Goal: Task Accomplishment & Management: Manage account settings

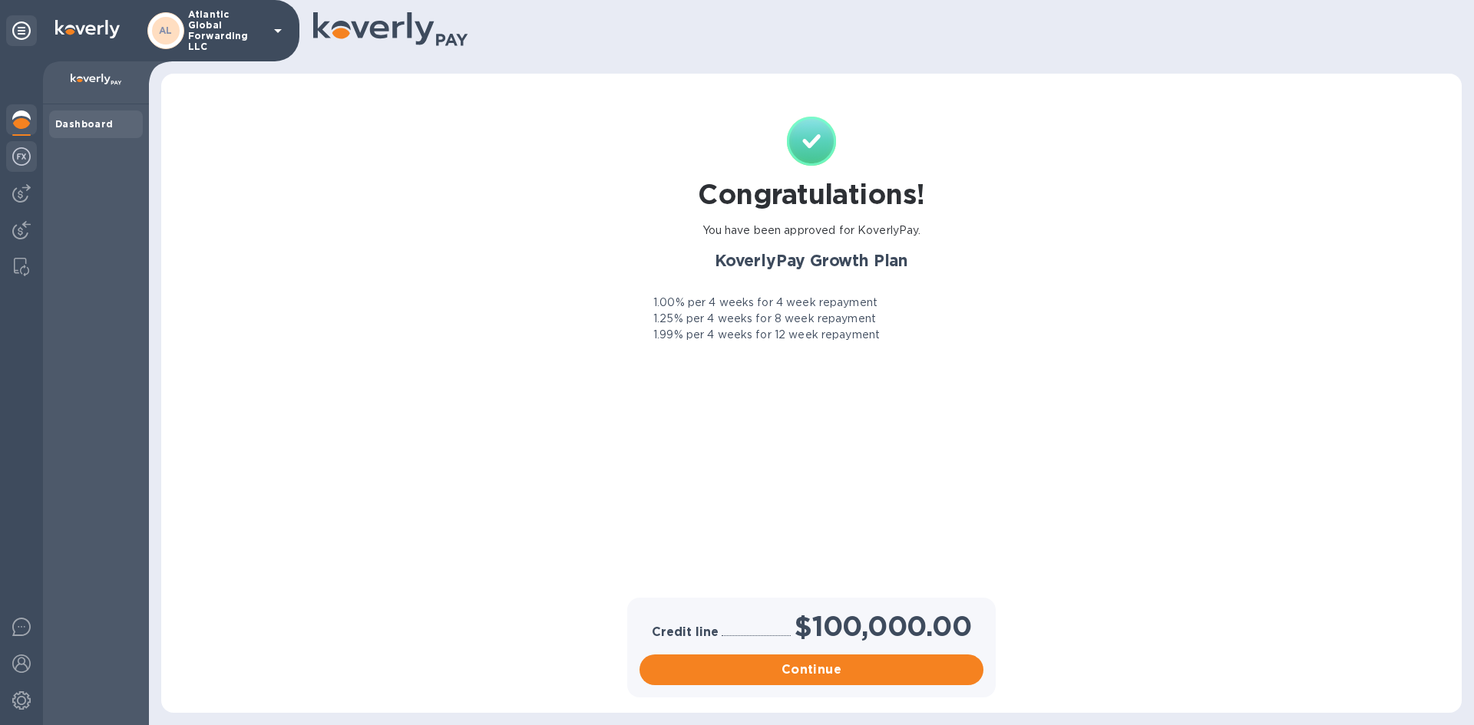
click at [18, 160] on img at bounding box center [21, 156] width 18 height 18
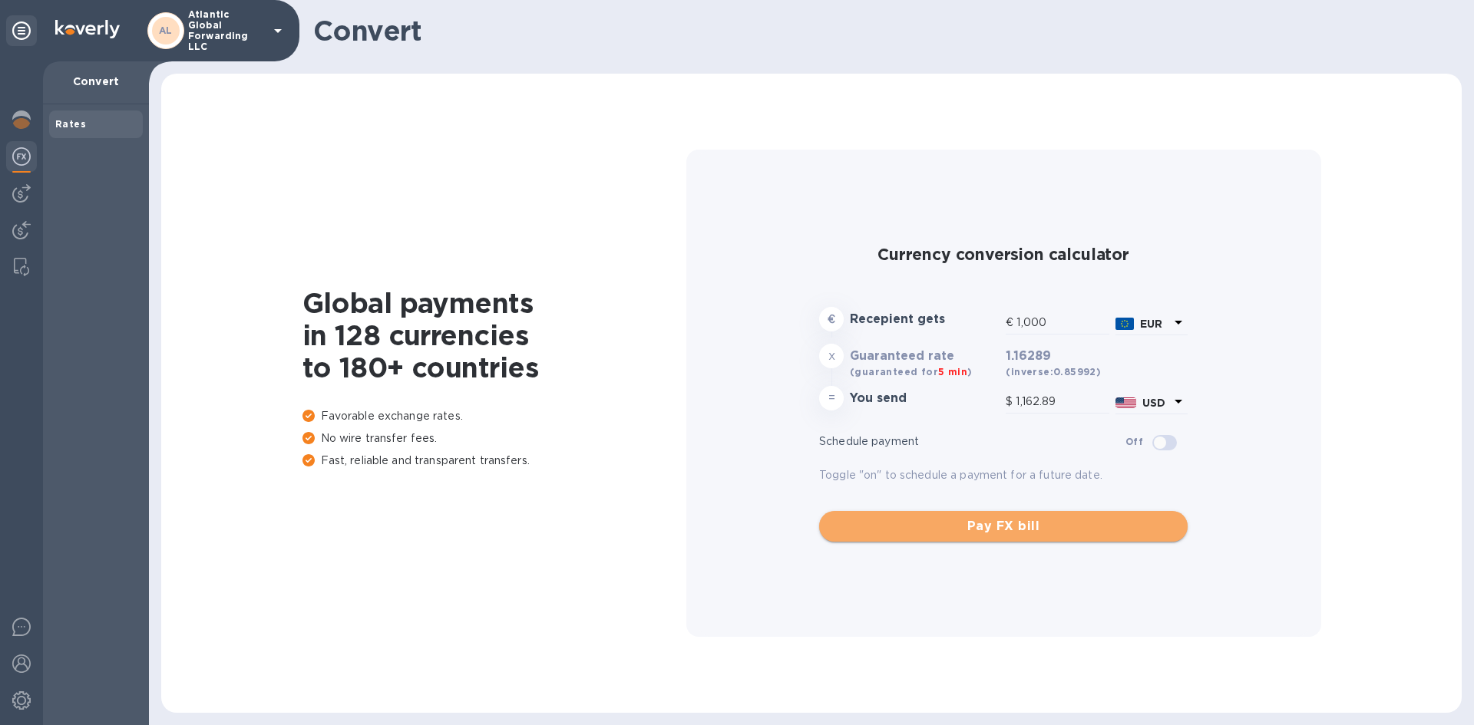
click at [929, 526] on span "Pay FX bill" at bounding box center [1003, 526] width 344 height 18
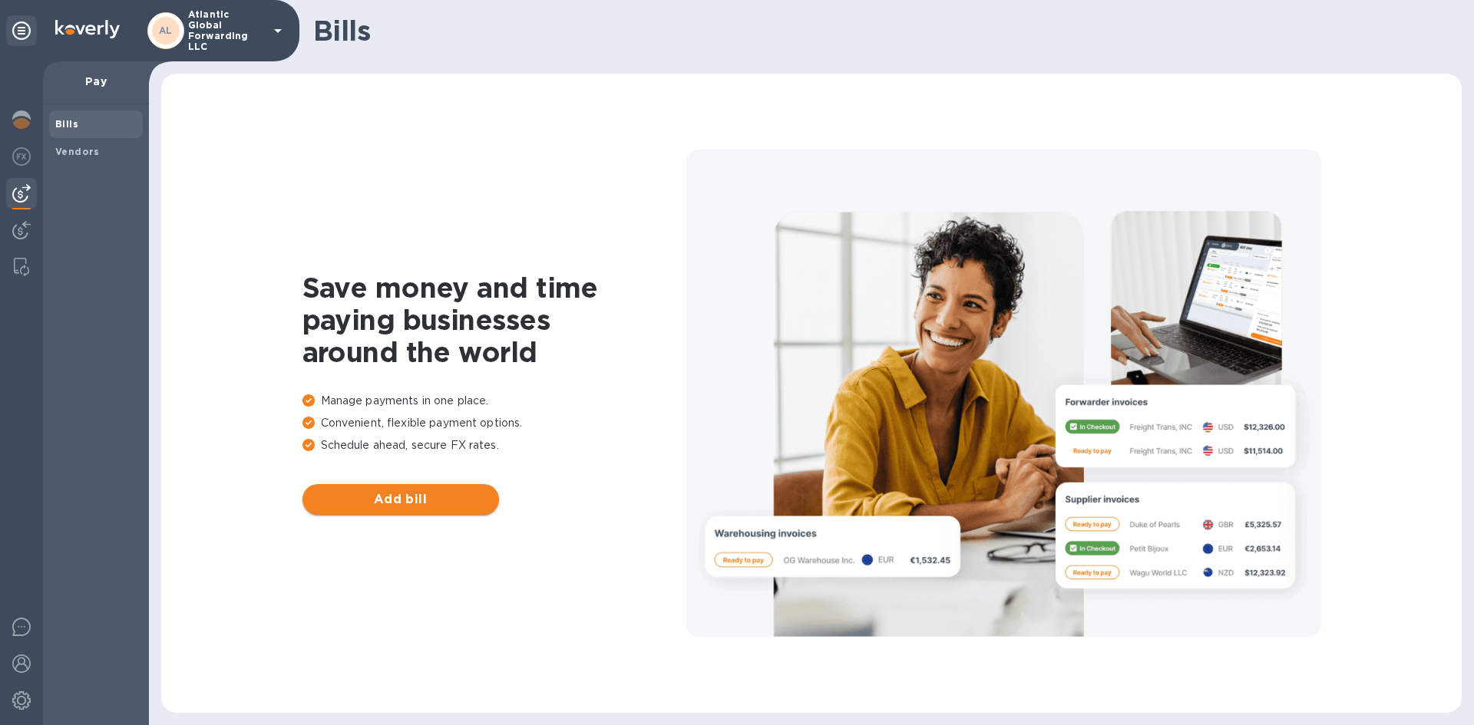
click at [422, 500] on span "Add bill" at bounding box center [401, 500] width 172 height 18
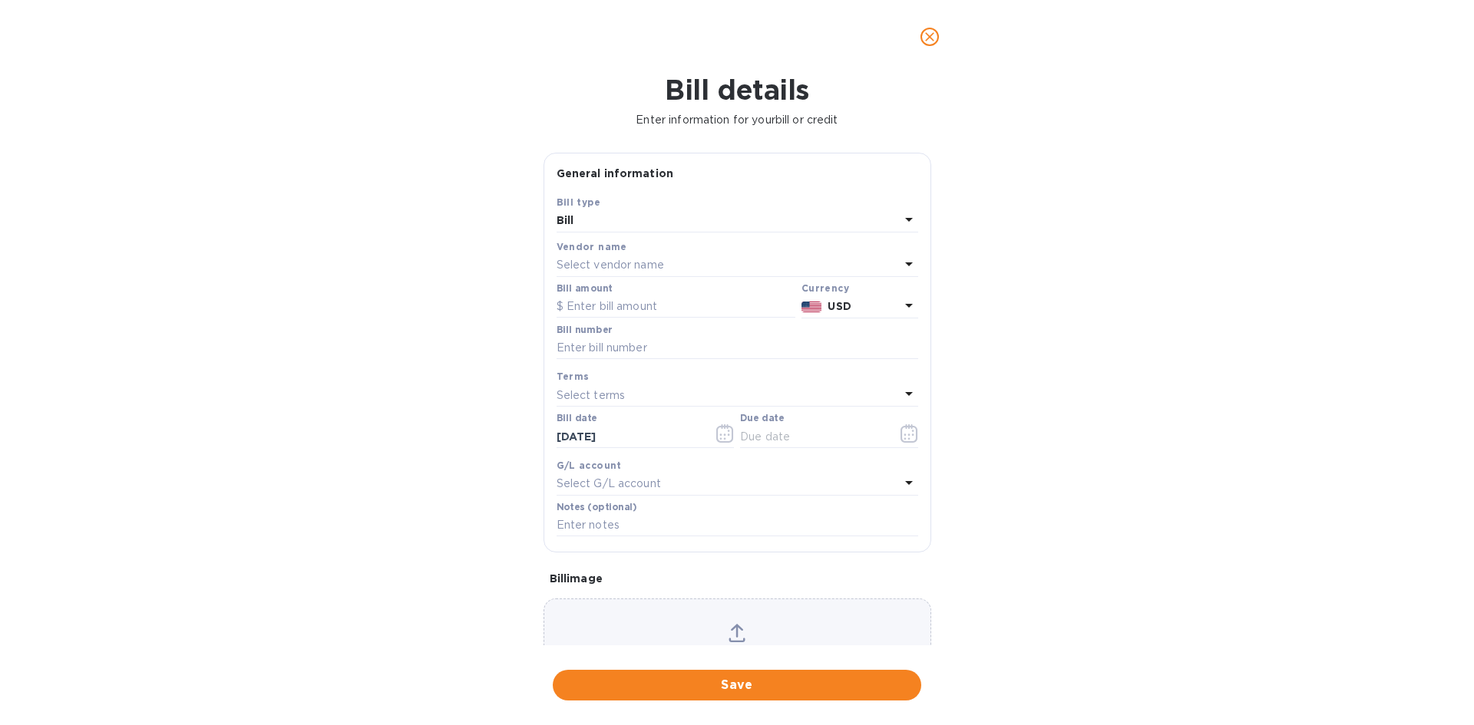
click at [629, 259] on p "Select vendor name" at bounding box center [610, 265] width 107 height 16
click at [765, 350] on div "No options" at bounding box center [736, 359] width 328 height 41
click at [1044, 238] on div "Bill details Enter information for your bill or credit General information Save…" at bounding box center [737, 400] width 1474 height 652
click at [934, 35] on icon "close" at bounding box center [929, 36] width 15 height 15
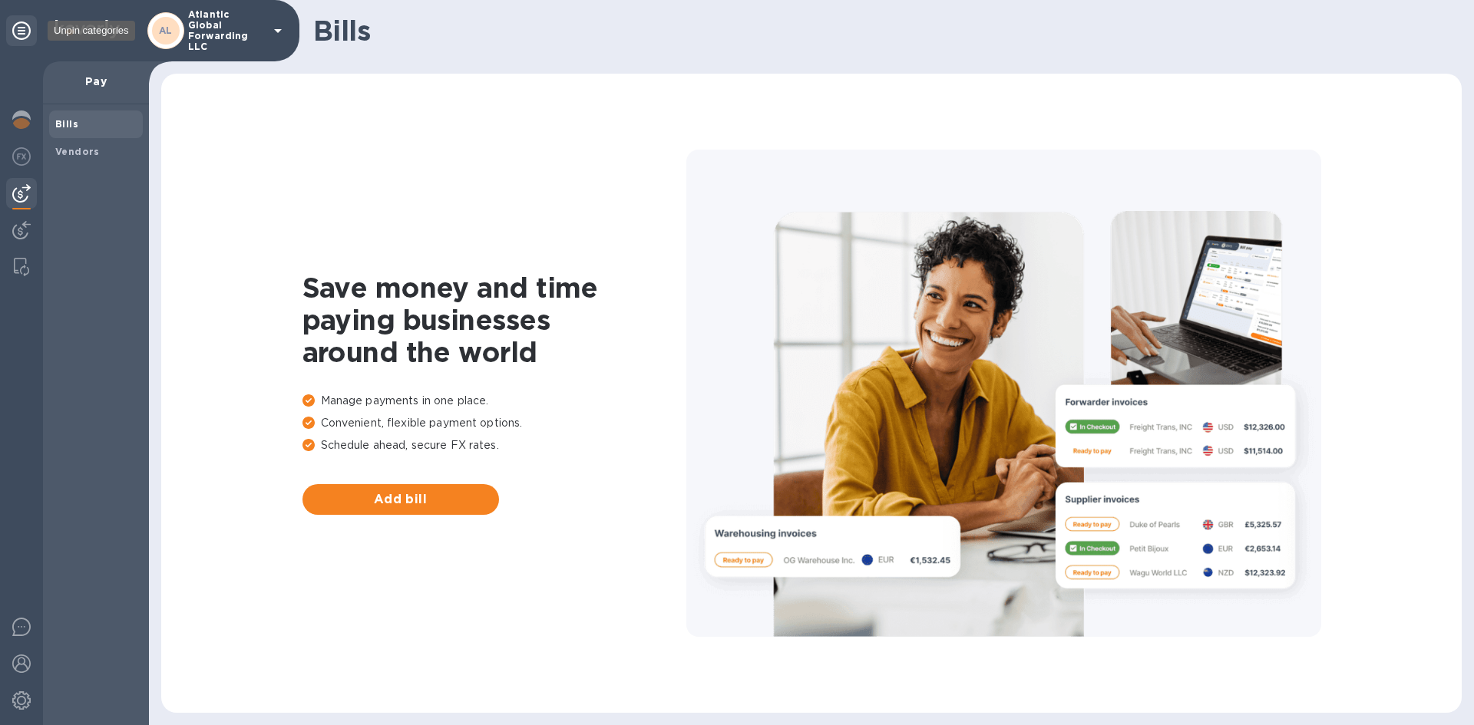
click at [13, 29] on icon at bounding box center [21, 30] width 18 height 18
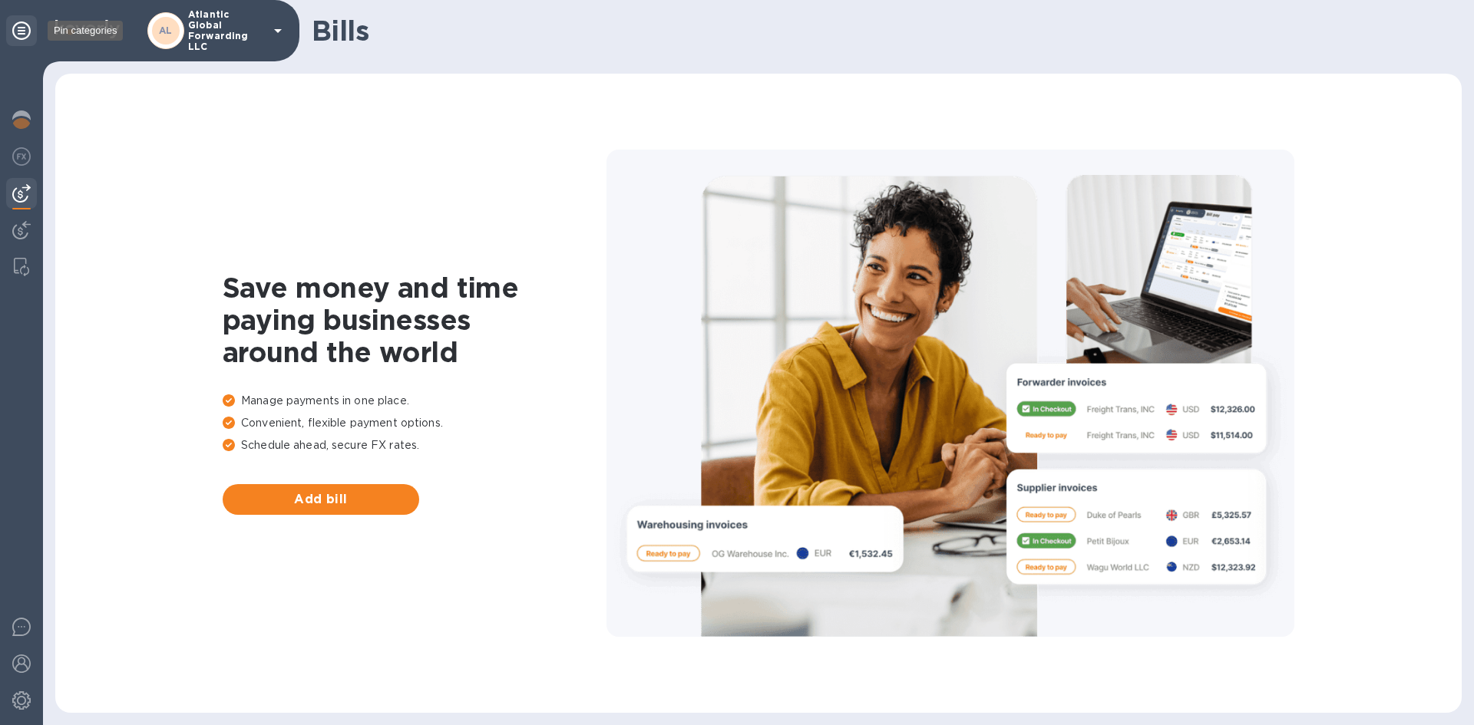
click at [20, 29] on icon at bounding box center [21, 30] width 18 height 18
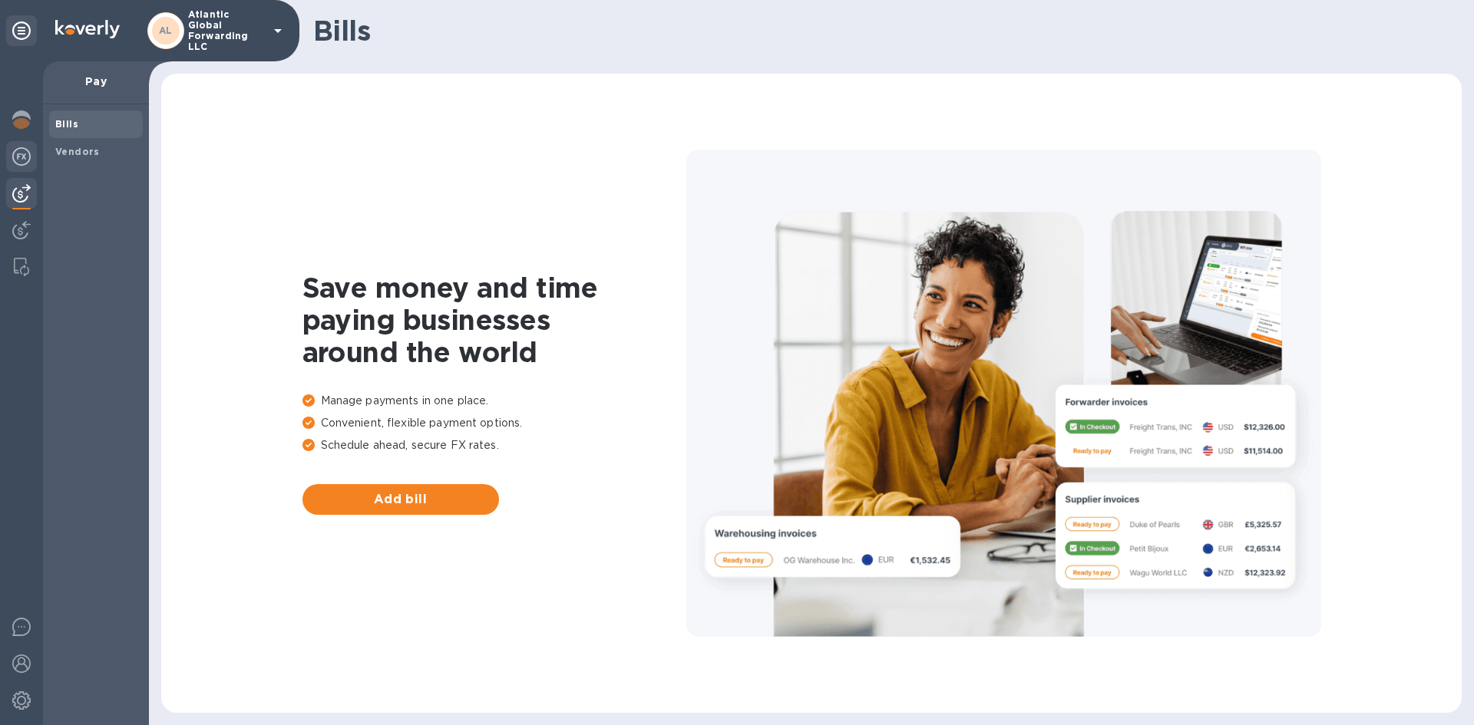
click at [20, 157] on img at bounding box center [21, 156] width 18 height 18
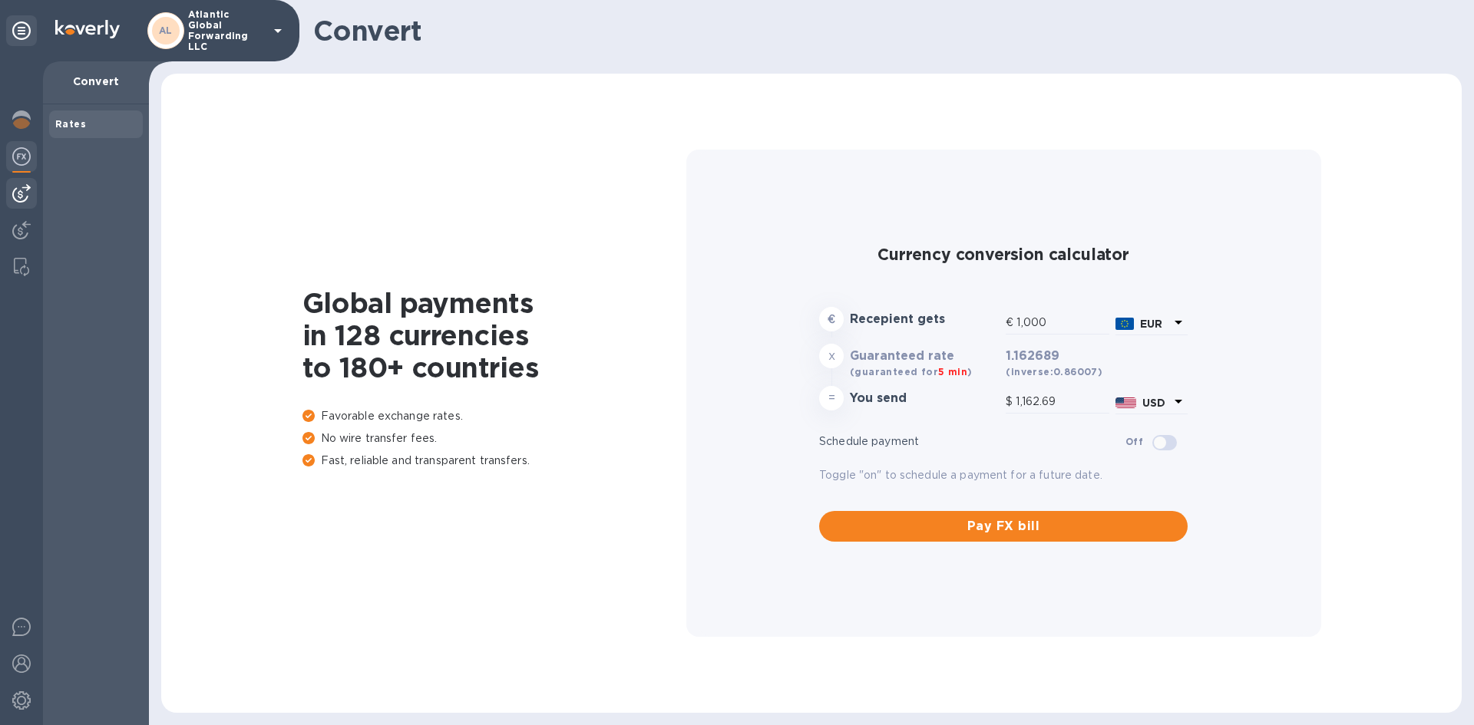
type input "1,162.69"
click at [31, 200] on div at bounding box center [21, 193] width 31 height 31
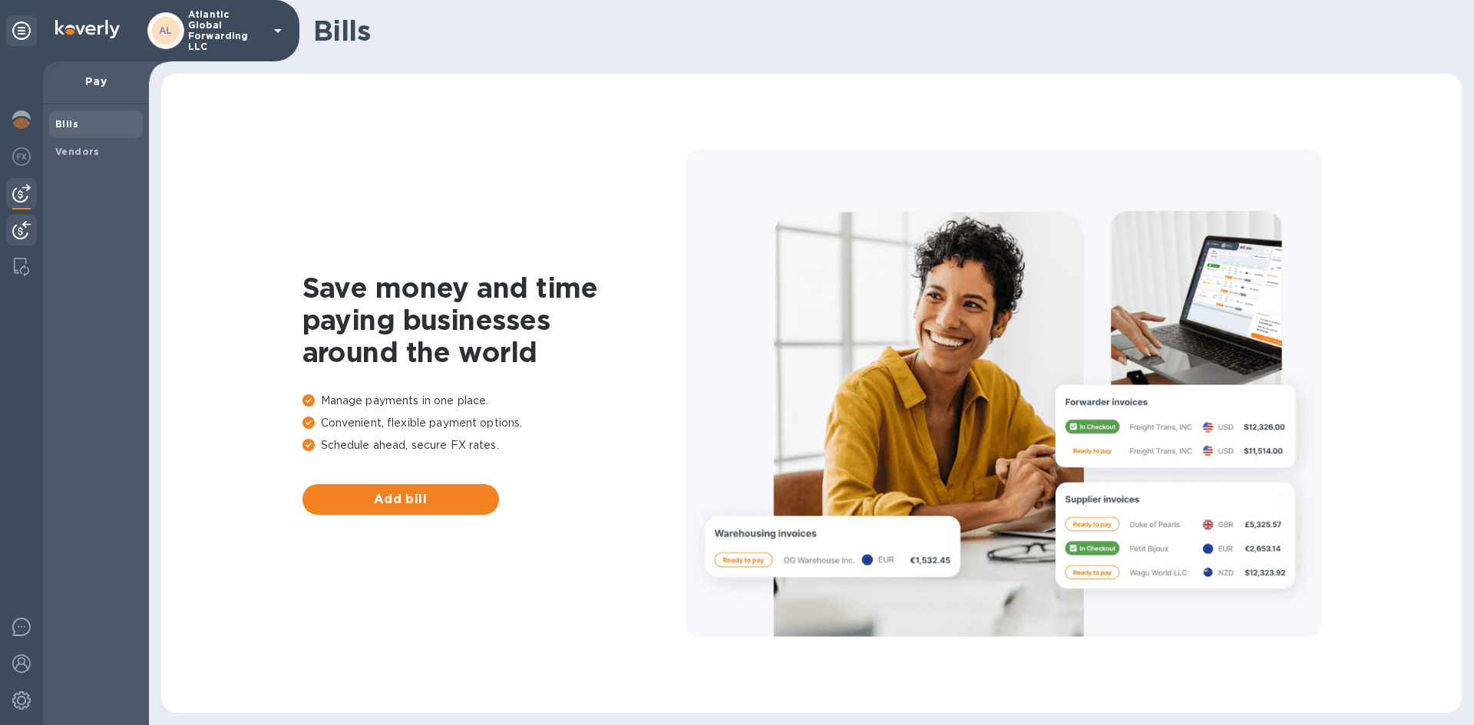
click at [12, 236] on div at bounding box center [21, 232] width 31 height 34
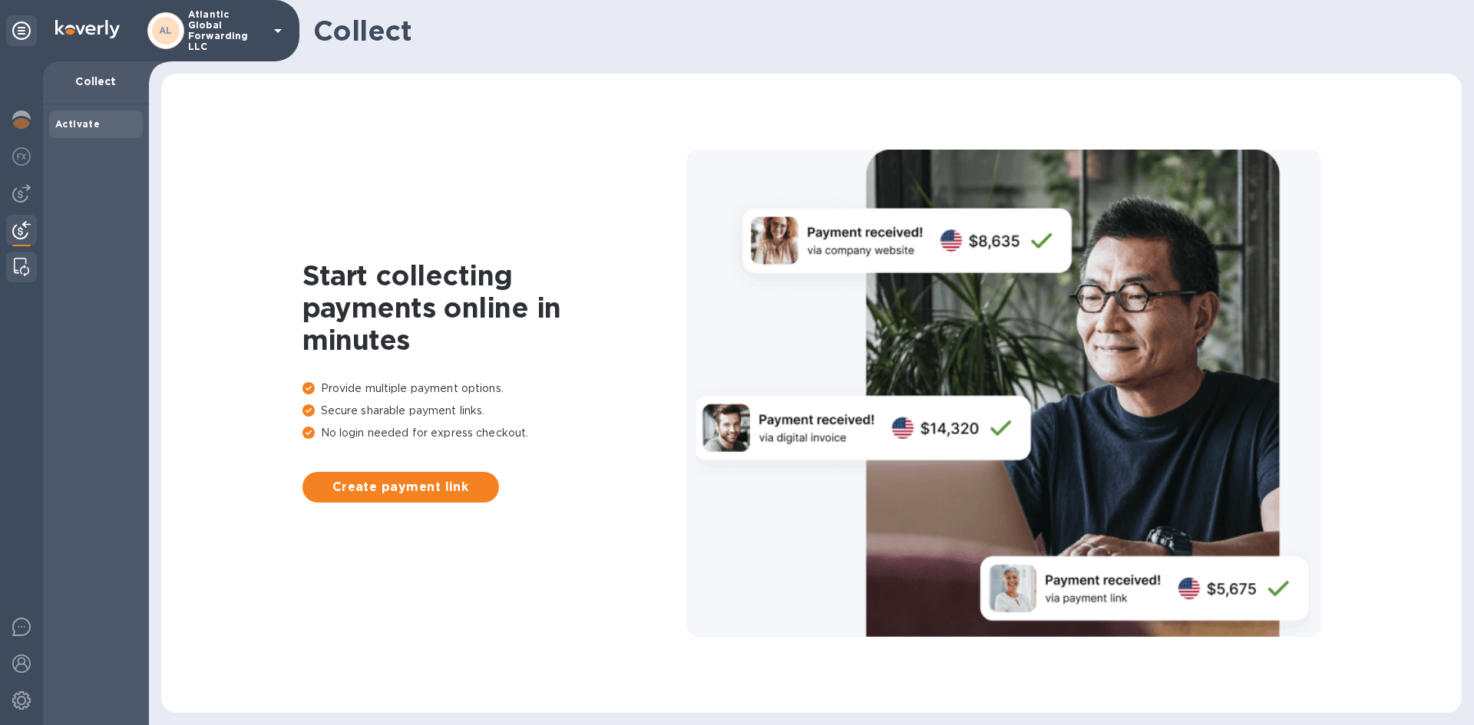
click at [18, 269] on img at bounding box center [21, 267] width 15 height 18
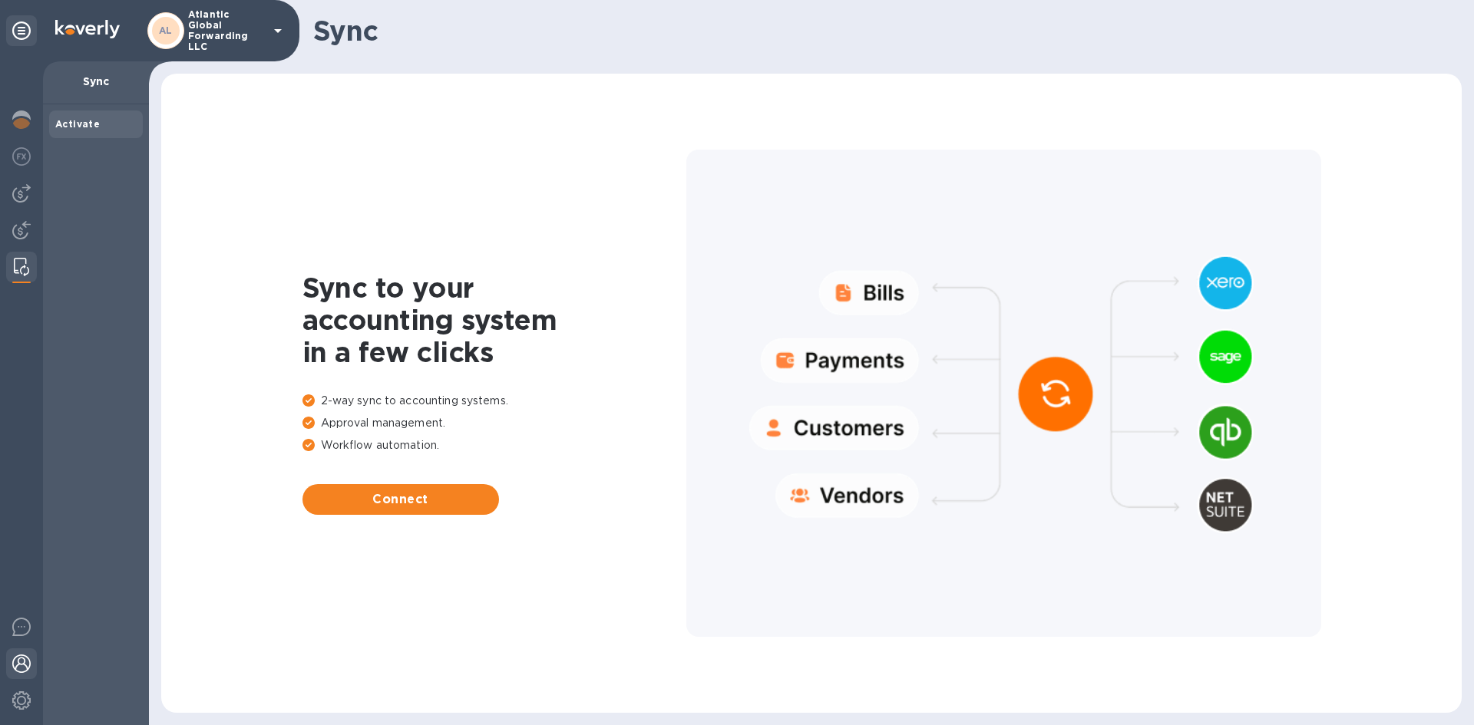
click at [14, 669] on img at bounding box center [21, 664] width 18 height 18
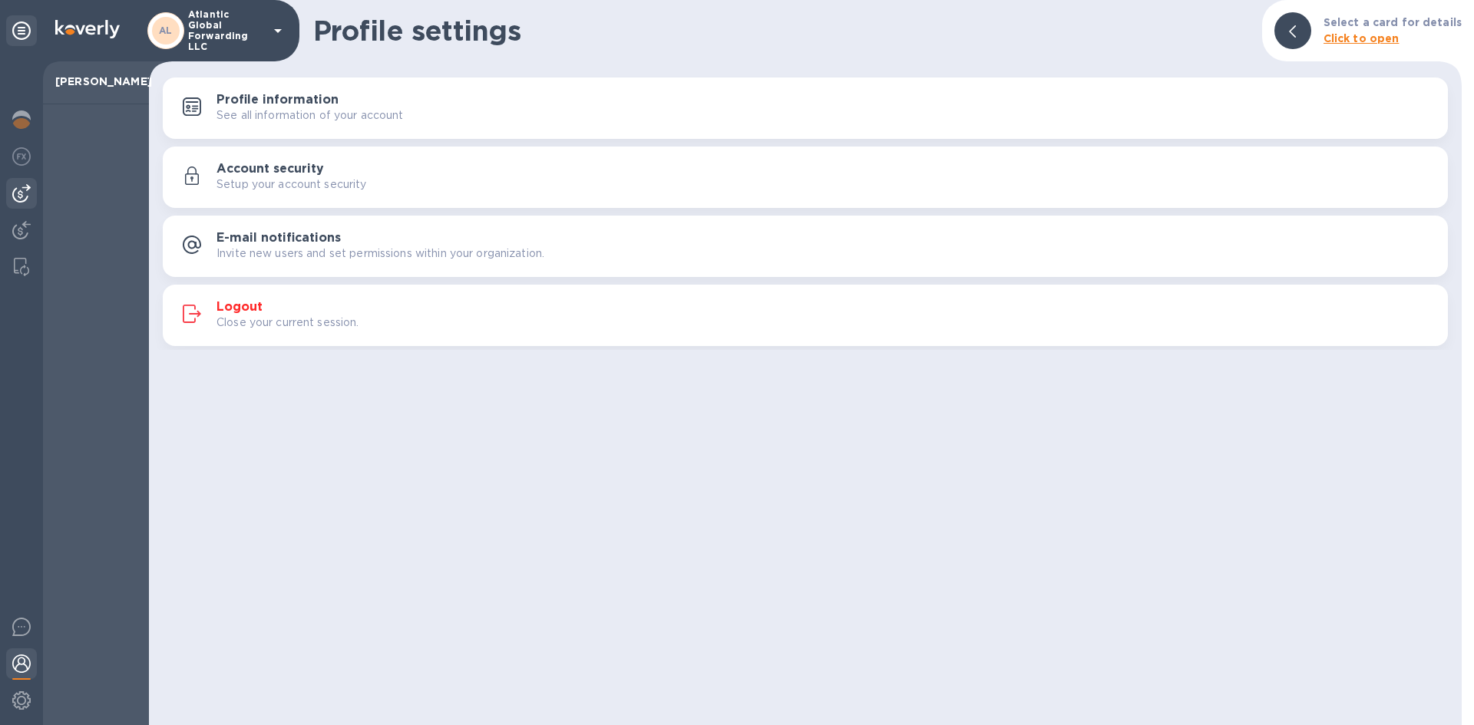
click at [10, 179] on div at bounding box center [21, 193] width 31 height 31
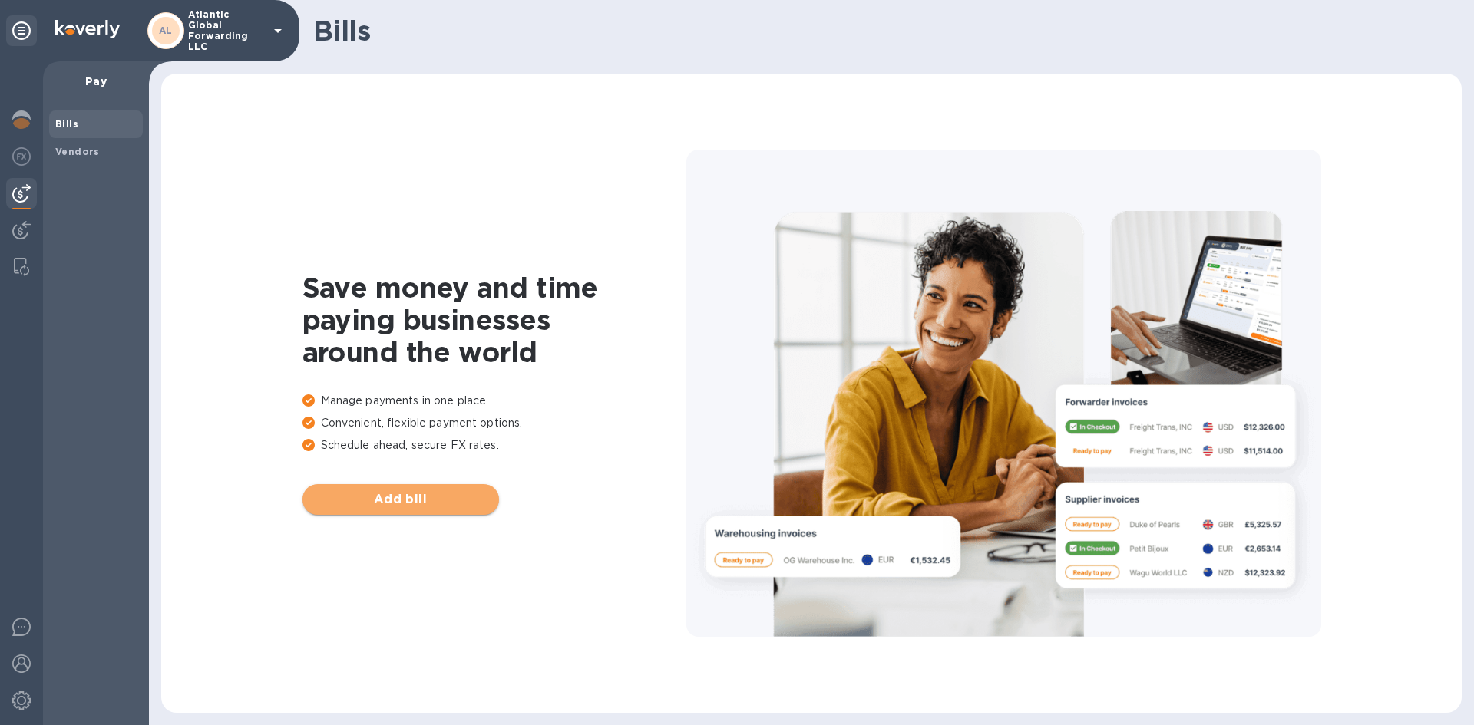
click at [404, 506] on span "Add bill" at bounding box center [401, 500] width 172 height 18
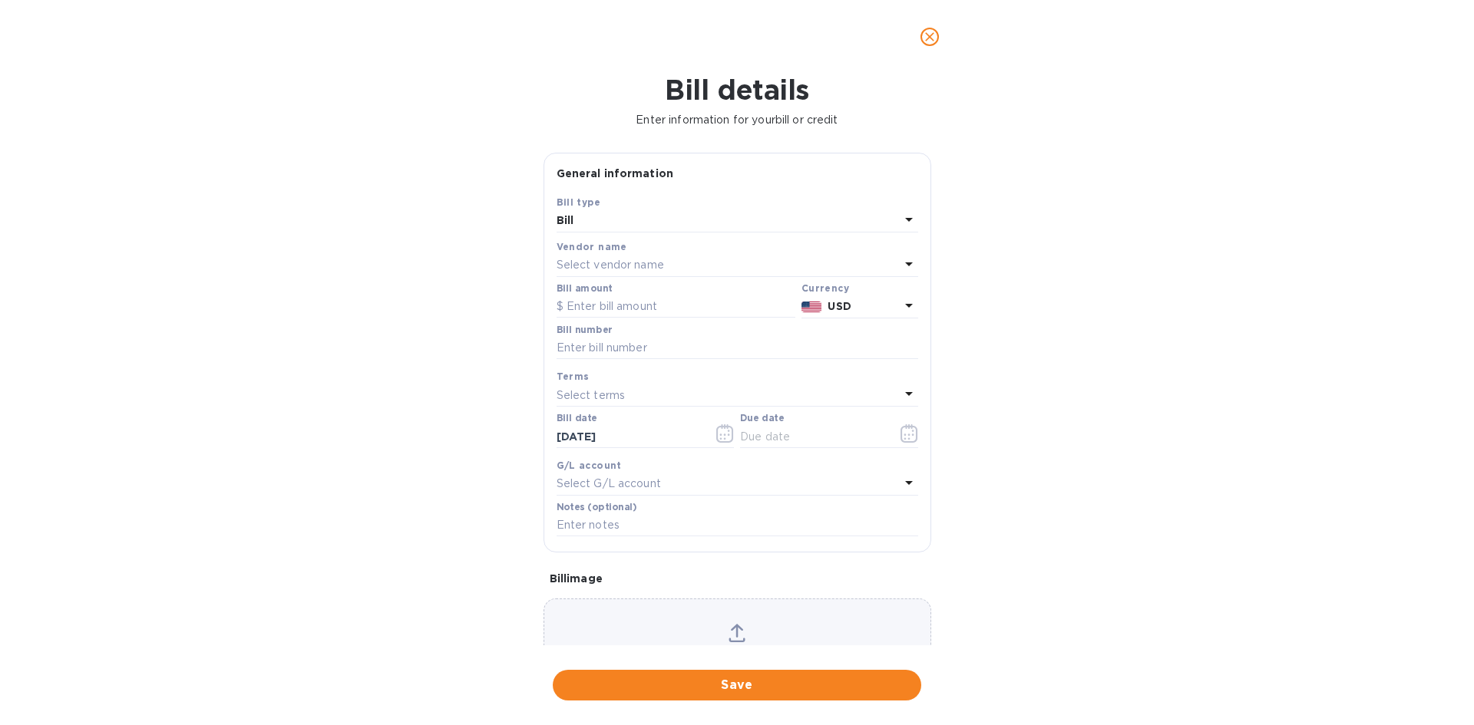
click at [680, 261] on div "Select vendor name" at bounding box center [728, 265] width 343 height 21
click at [680, 299] on input "text" at bounding box center [738, 308] width 271 height 23
click at [708, 355] on p "No options" at bounding box center [735, 359] width 58 height 16
click at [947, 131] on div "Bill details Enter information for your bill or credit General information Save…" at bounding box center [737, 400] width 1474 height 652
click at [942, 38] on button "close" at bounding box center [929, 36] width 37 height 37
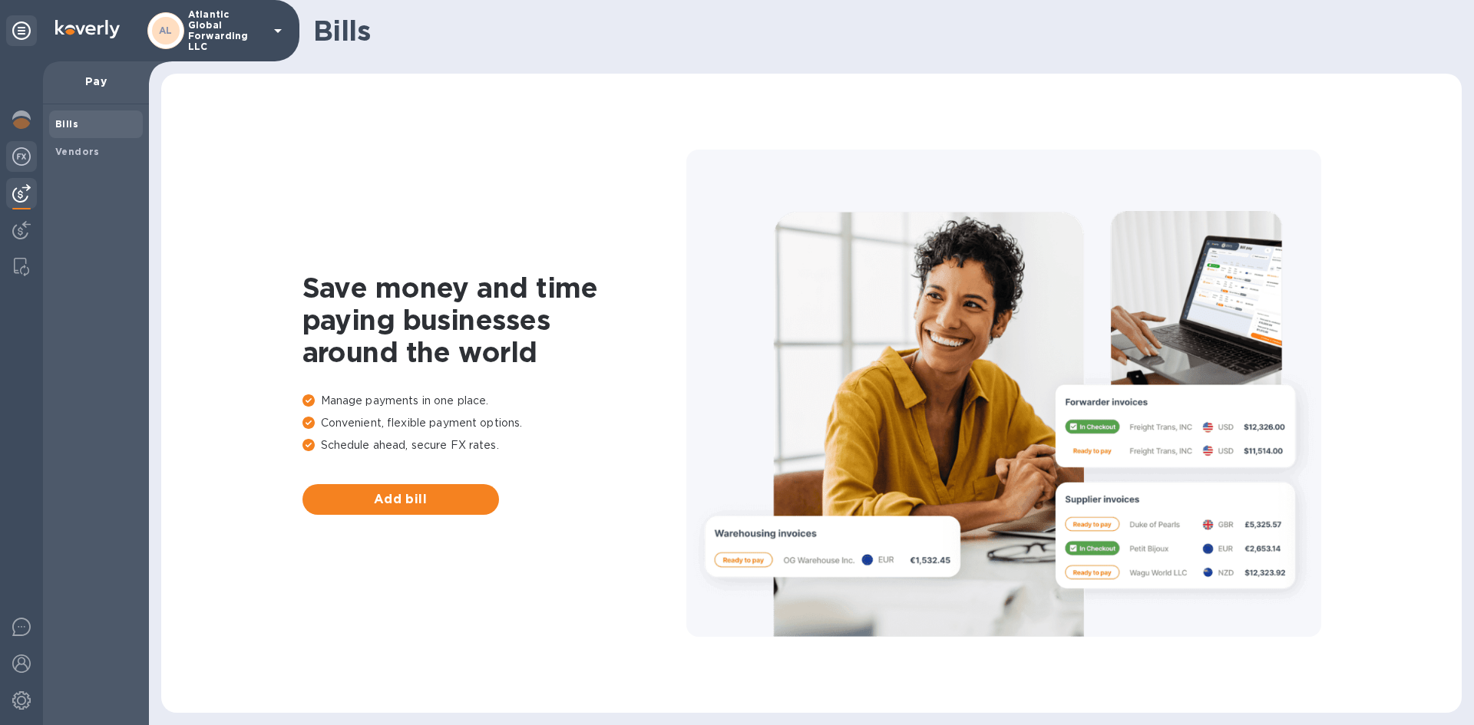
click at [26, 149] on img at bounding box center [21, 156] width 18 height 18
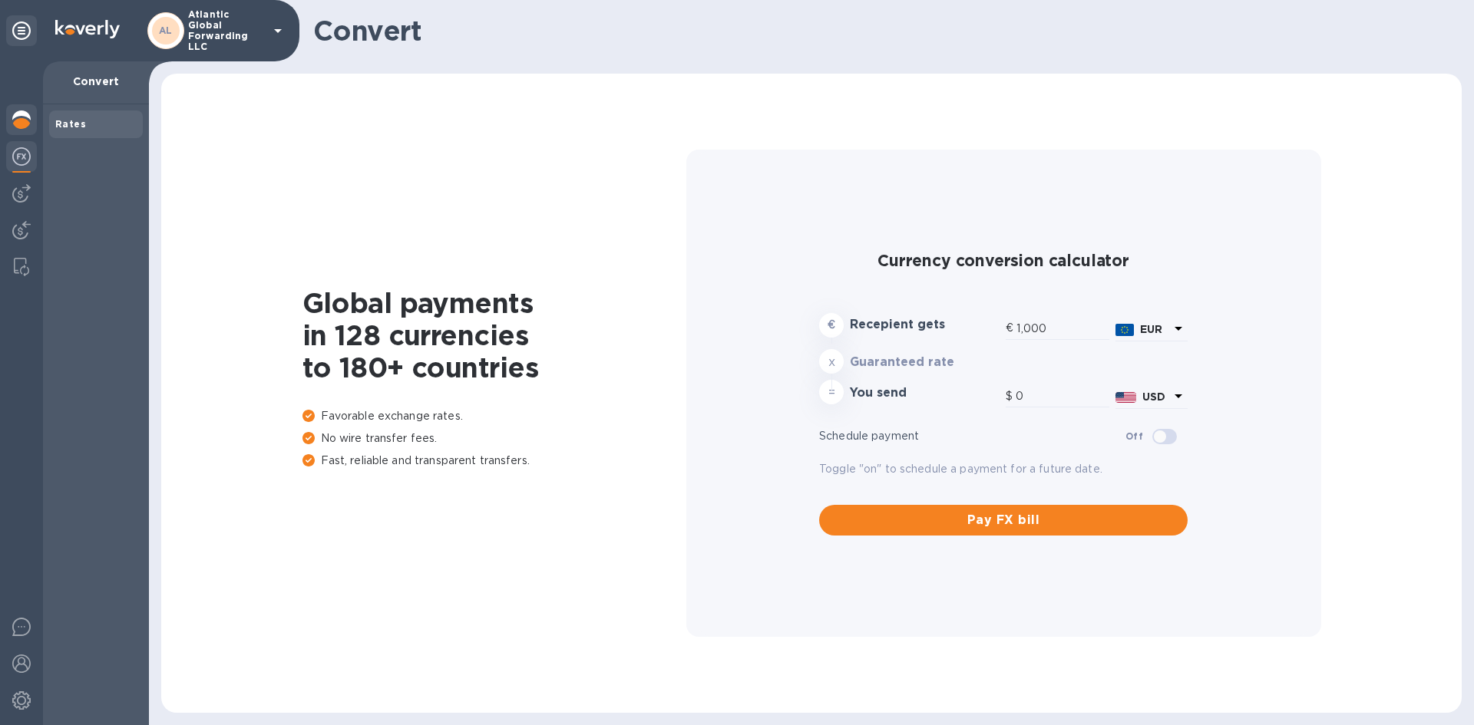
type input "1,162.69"
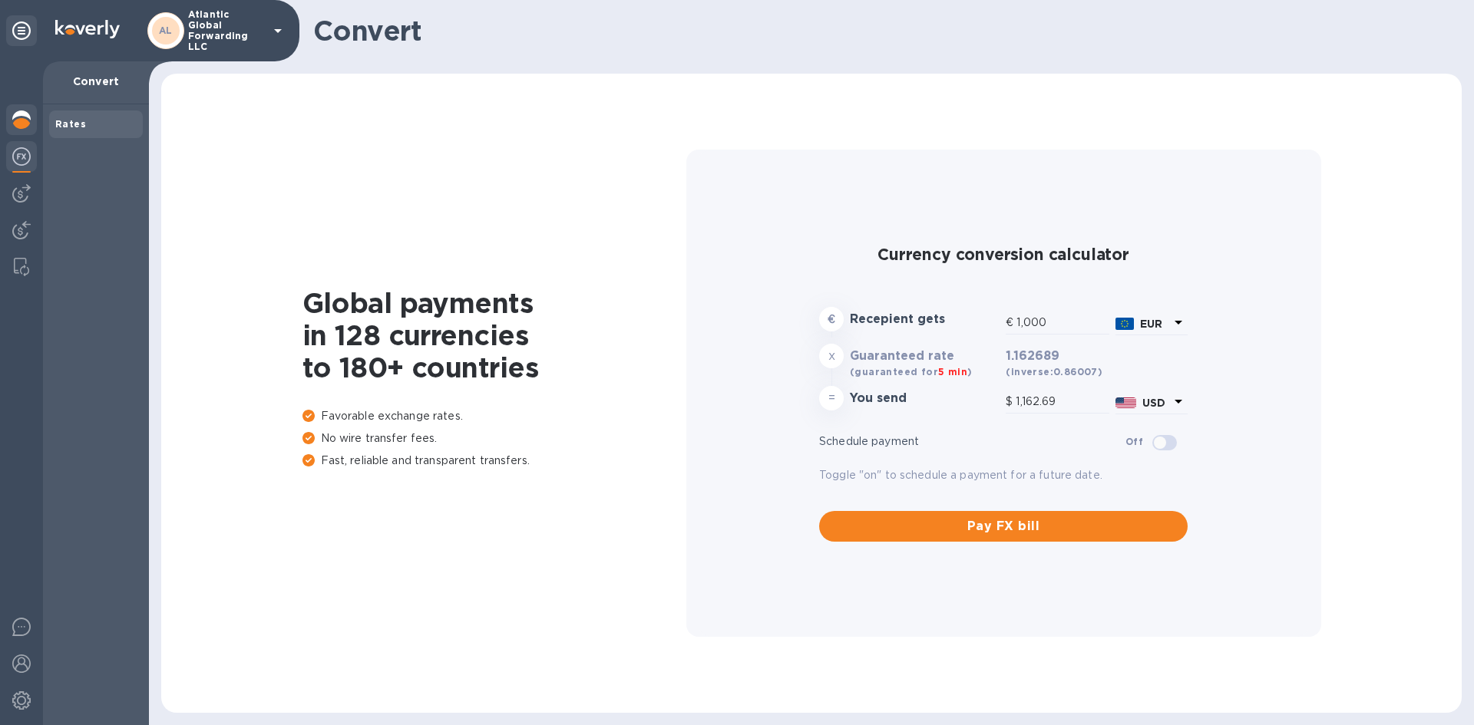
click at [22, 121] on img at bounding box center [21, 120] width 18 height 18
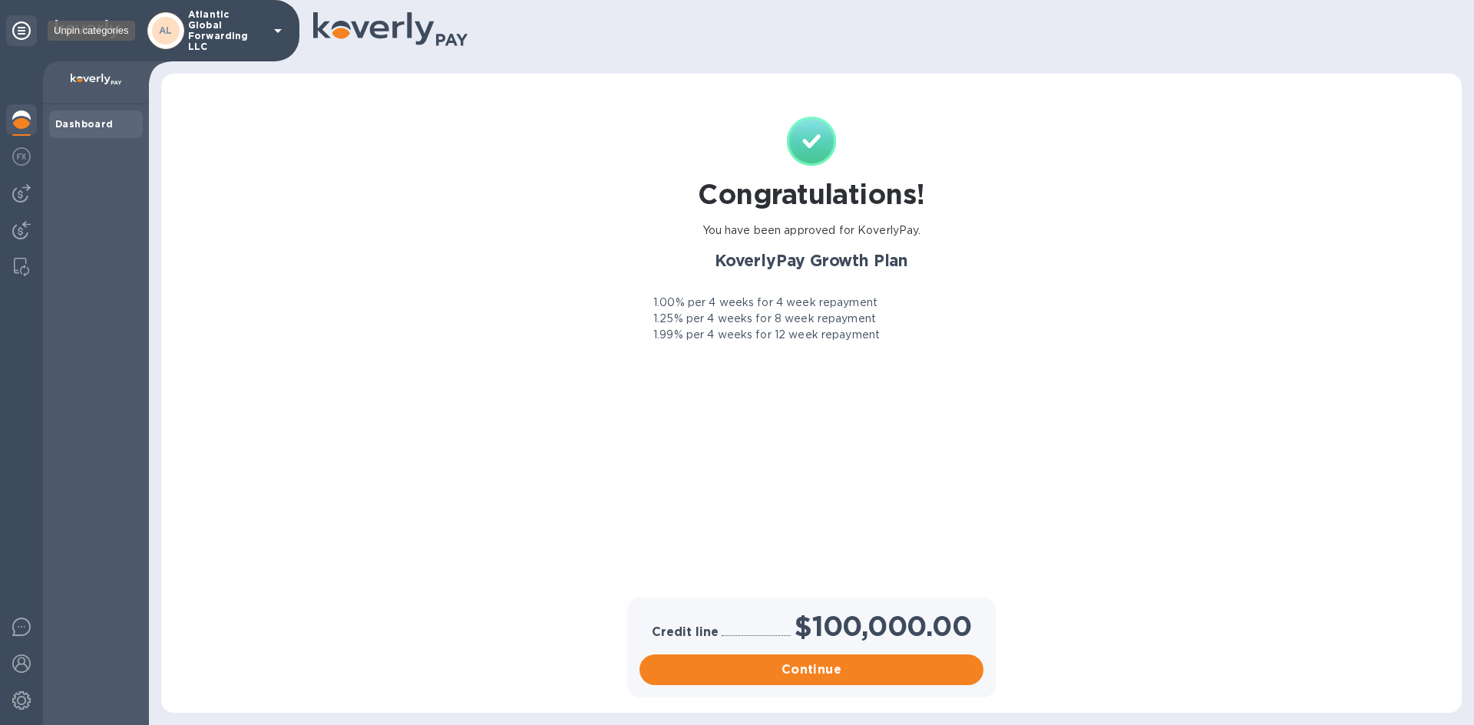
click at [19, 25] on icon at bounding box center [21, 30] width 18 height 18
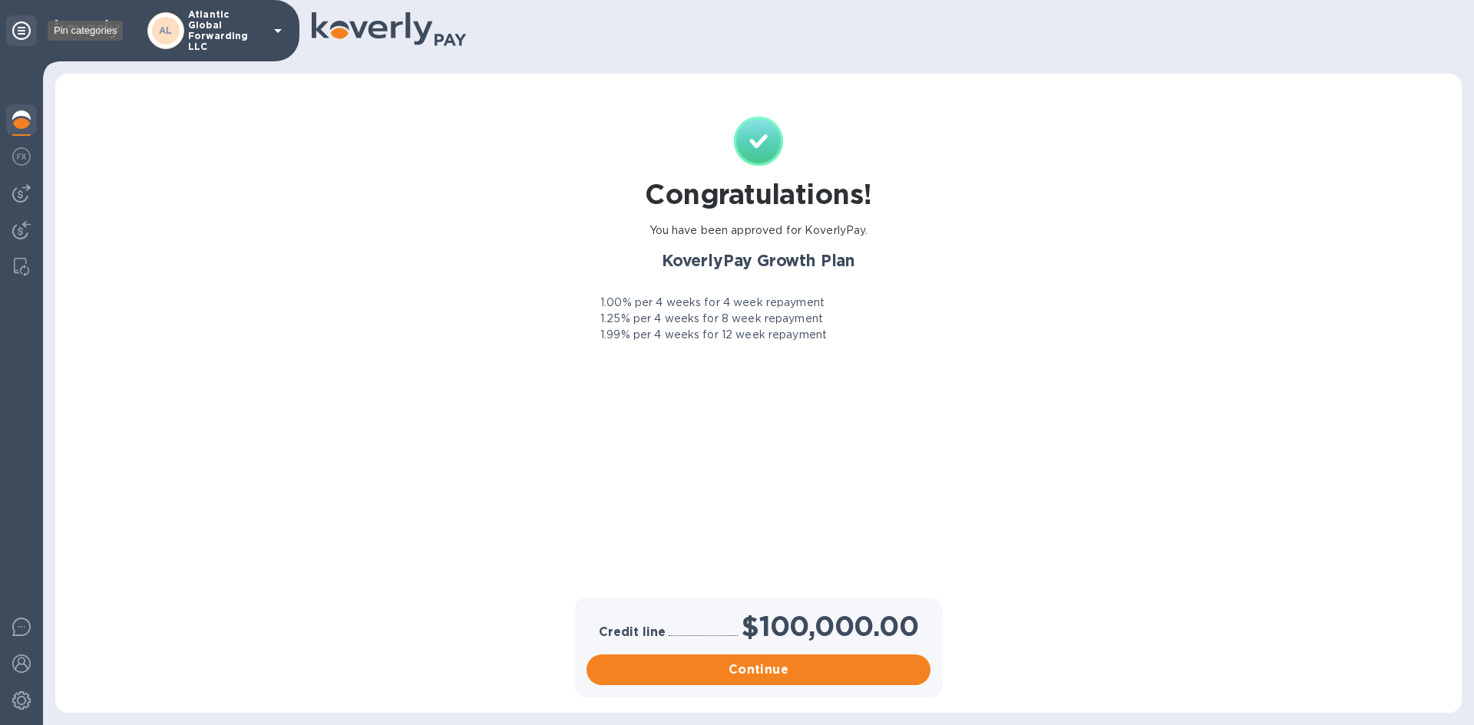
click at [19, 25] on icon at bounding box center [21, 30] width 18 height 18
